Goal: Transaction & Acquisition: Purchase product/service

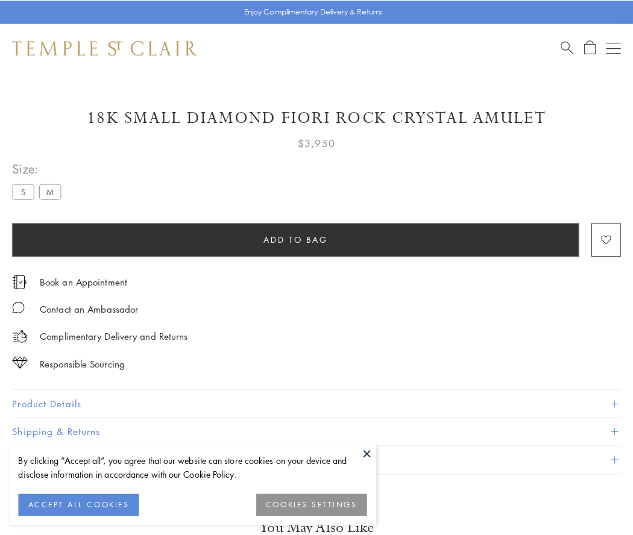
scroll to position [10, 0]
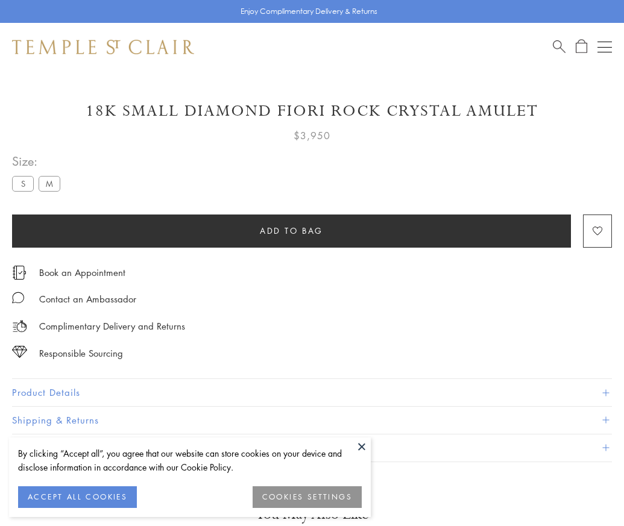
click at [291, 230] on span "Add to bag" at bounding box center [291, 230] width 63 height 13
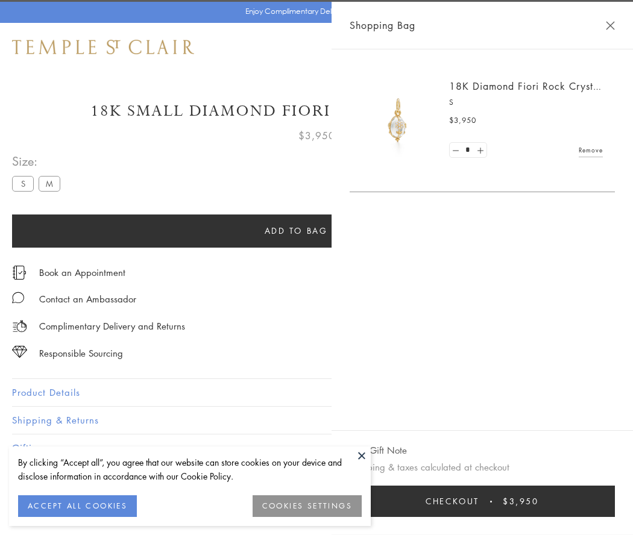
click at [615, 502] on button "Checkout $3,950" at bounding box center [482, 501] width 265 height 31
